Goal: Transaction & Acquisition: Download file/media

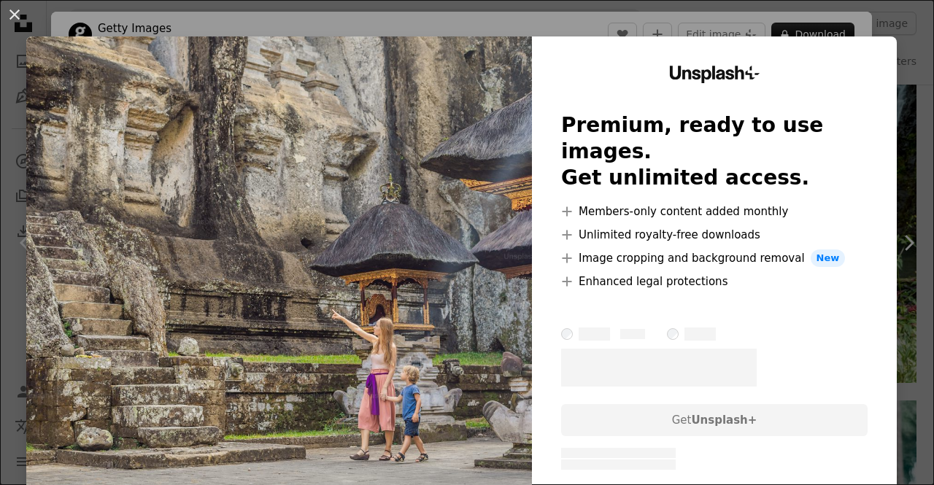
scroll to position [73, 0]
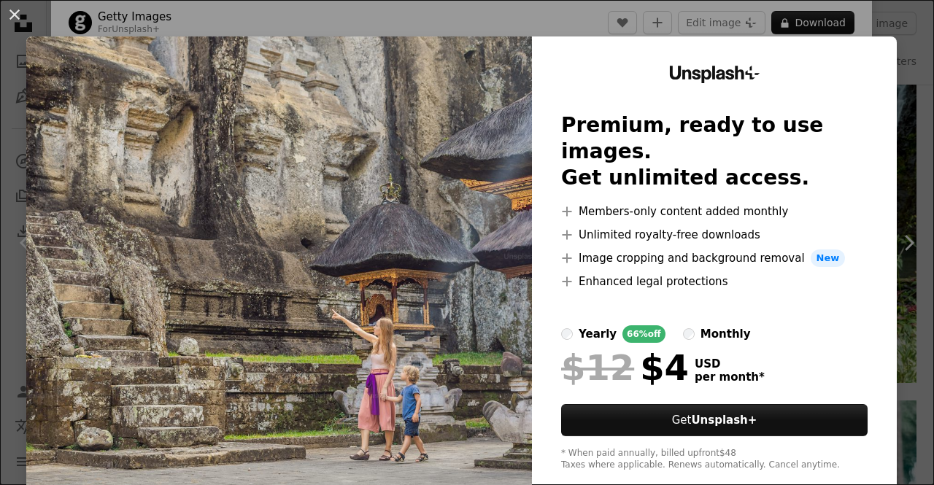
click at [880, 23] on div "An X shape Unsplash+ Premium, ready to use images. Get unlimited access. A plus…" at bounding box center [467, 242] width 934 height 485
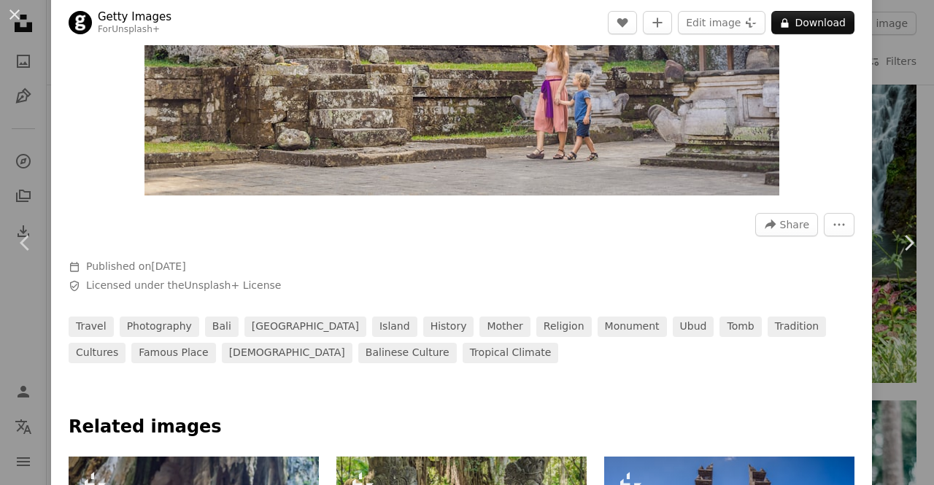
scroll to position [73, 0]
